Goal: Contribute content: Add original content to the website for others to see

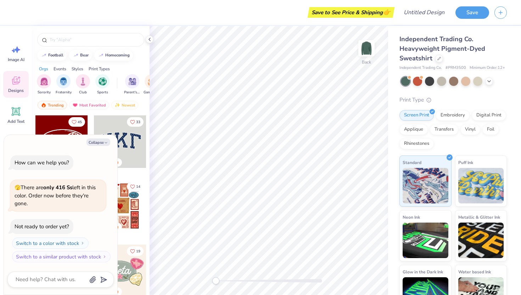
scroll to position [21, 0]
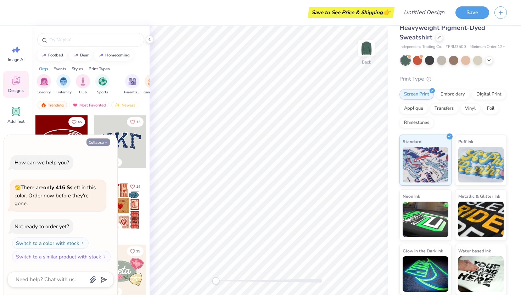
click at [108, 141] on icon "button" at bounding box center [106, 142] width 4 height 4
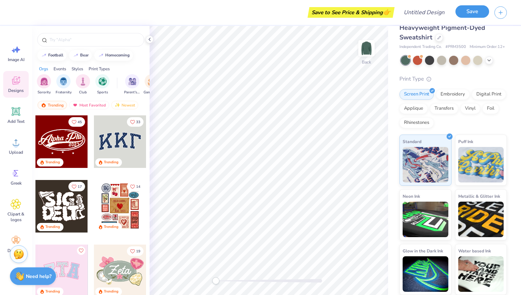
click at [471, 11] on button "Save" at bounding box center [473, 11] width 34 height 12
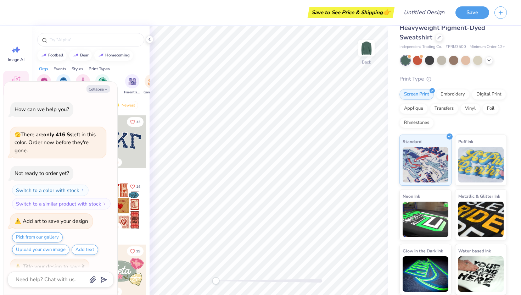
scroll to position [12, 0]
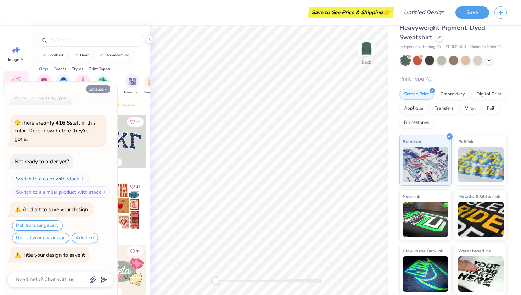
click at [101, 89] on button "Collapse" at bounding box center [98, 88] width 24 height 7
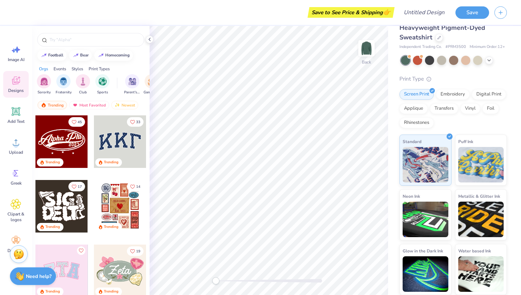
click at [116, 160] on div "Trending" at bounding box center [111, 162] width 15 height 5
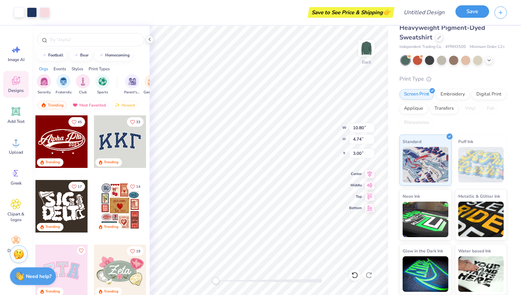
click at [469, 10] on button "Save" at bounding box center [473, 11] width 34 height 12
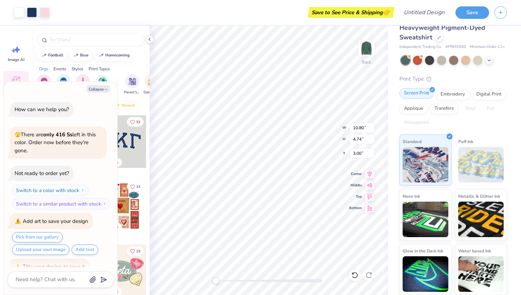
scroll to position [31, 0]
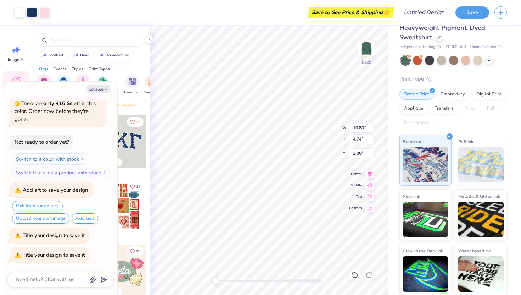
type textarea "x"
click at [457, 21] on div "Save" at bounding box center [489, 12] width 66 height 25
click at [431, 13] on input "Design Title" at bounding box center [432, 12] width 35 height 14
type input "l"
type textarea "x"
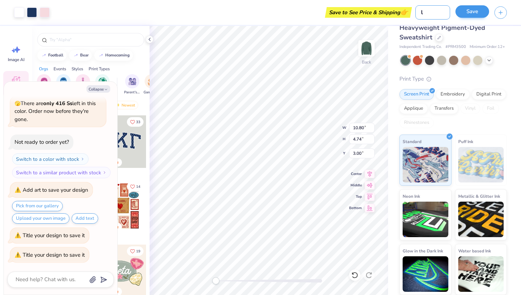
type input "l"
click at [484, 12] on button "Save" at bounding box center [473, 11] width 34 height 12
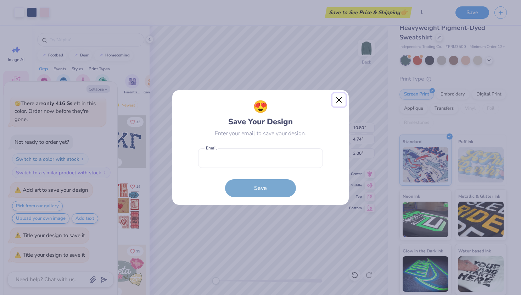
click at [339, 97] on button "Close" at bounding box center [339, 99] width 13 height 13
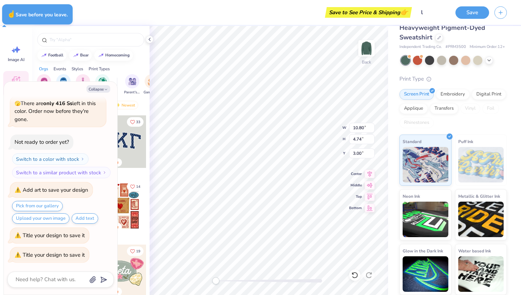
type textarea "x"
